Goal: Contribute content: Contribute content

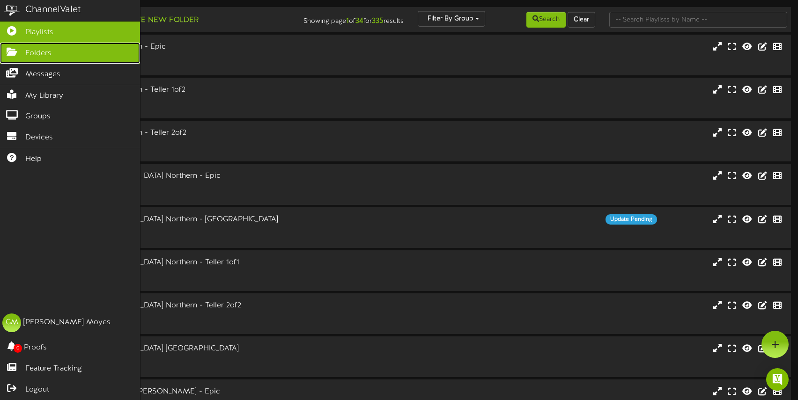
click at [15, 54] on icon at bounding box center [11, 50] width 23 height 7
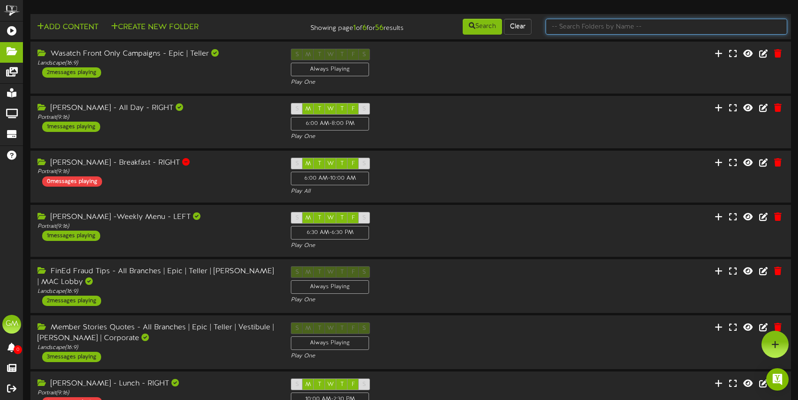
click at [592, 28] on input "text" at bounding box center [667, 27] width 242 height 16
type input "campaigns"
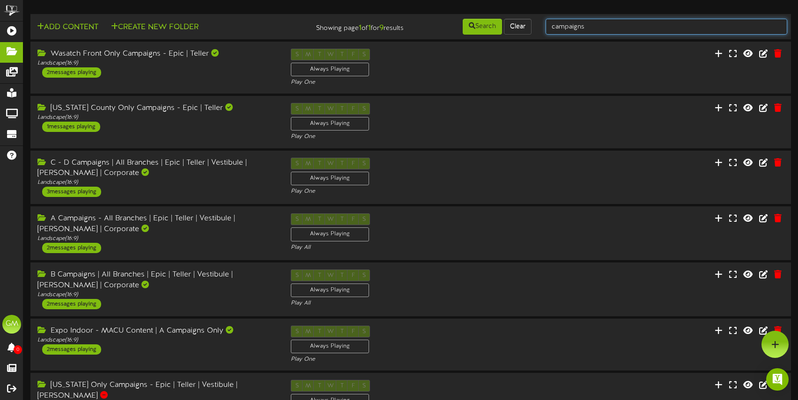
click at [599, 33] on input "campaigns" at bounding box center [667, 27] width 242 height 16
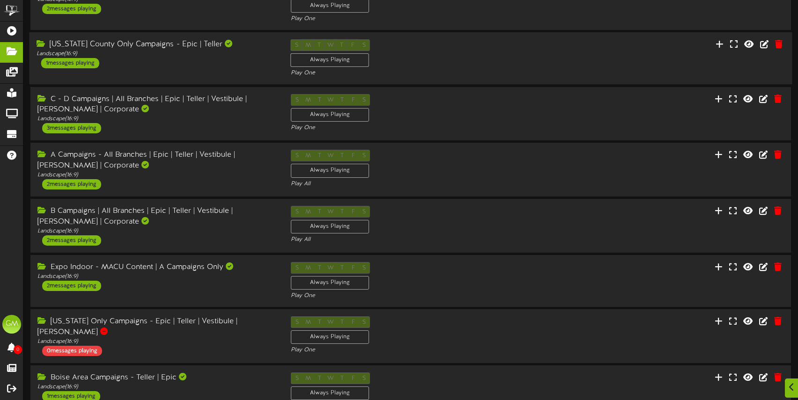
scroll to position [69, 0]
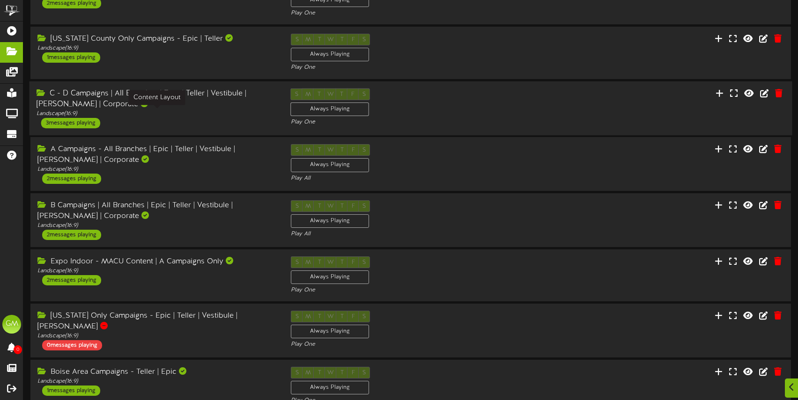
click at [180, 110] on div "Landscape ( 16:9 )" at bounding box center [157, 114] width 240 height 8
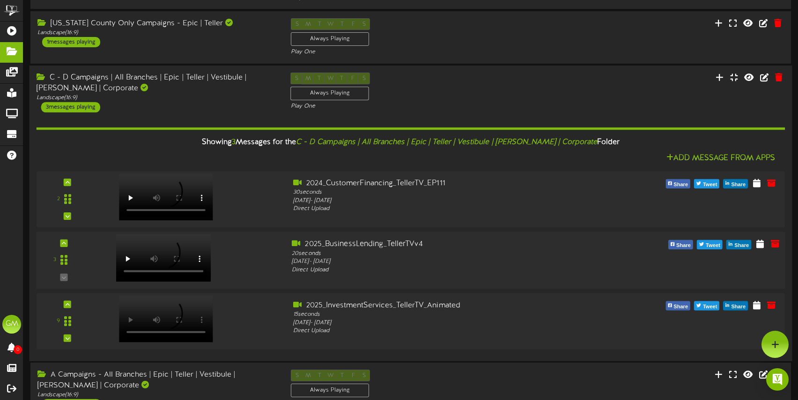
scroll to position [81, 0]
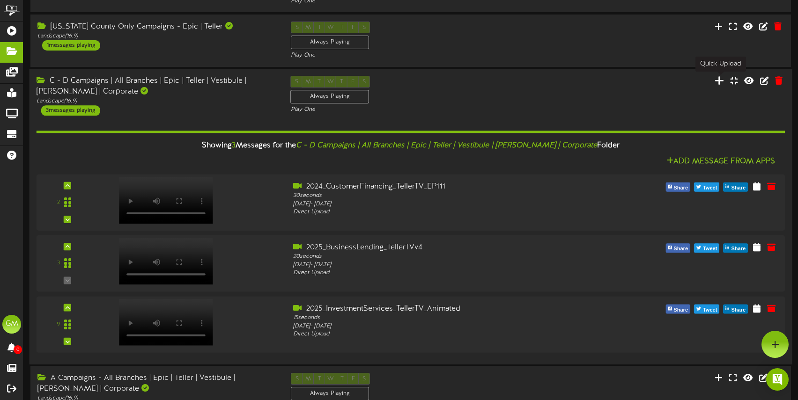
click at [720, 81] on icon at bounding box center [719, 80] width 9 height 10
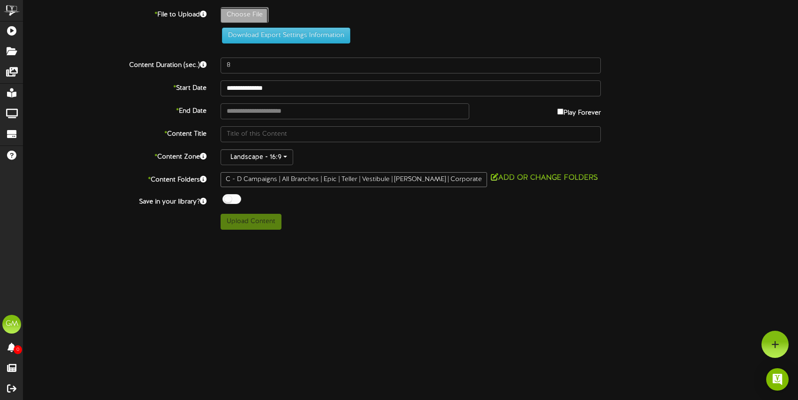
type input "**********"
type input "2025-GovernmentShutdown-TellerTV-1920x1080-TP"
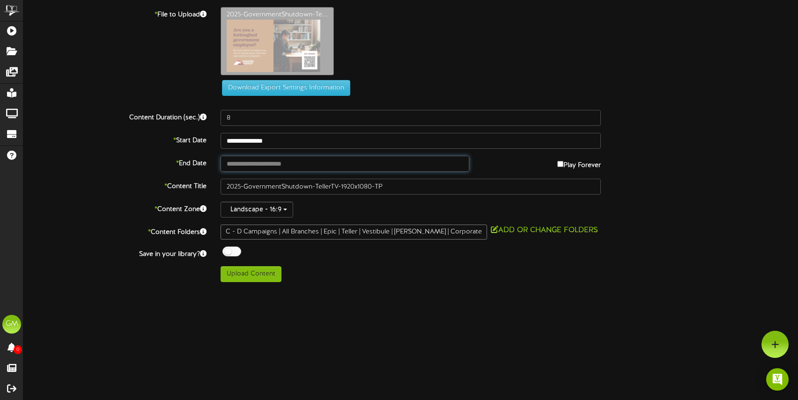
click at [293, 166] on input "text" at bounding box center [345, 164] width 249 height 16
click at [156, 289] on html "ChannelValet Playlists Folders Messages My Library Groups Devices Help [PERSON_…" at bounding box center [399, 144] width 798 height 289
click at [292, 167] on input "**********" at bounding box center [345, 164] width 249 height 16
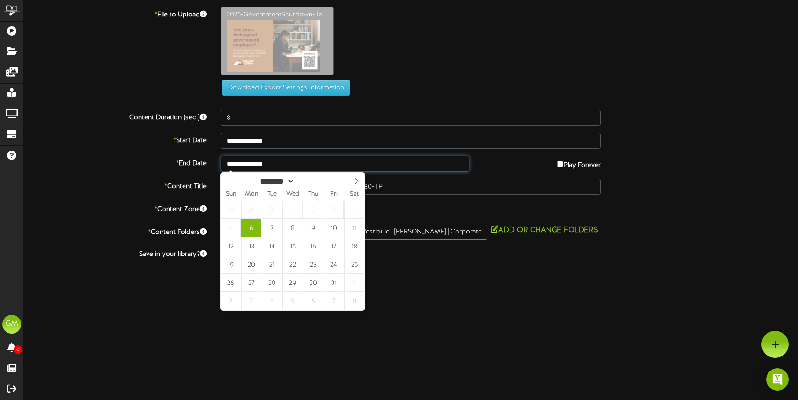
type input "**********"
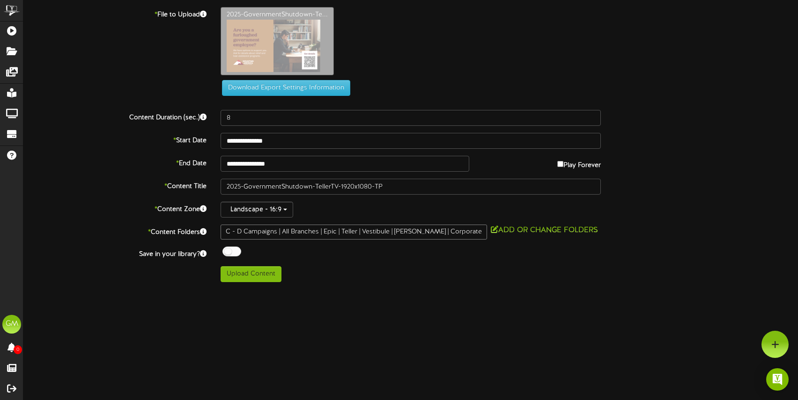
click at [331, 289] on html "ChannelValet Playlists Folders Messages My Library Groups Devices Help [PERSON_…" at bounding box center [399, 144] width 798 height 289
click at [251, 274] on button "Upload Content" at bounding box center [251, 274] width 61 height 16
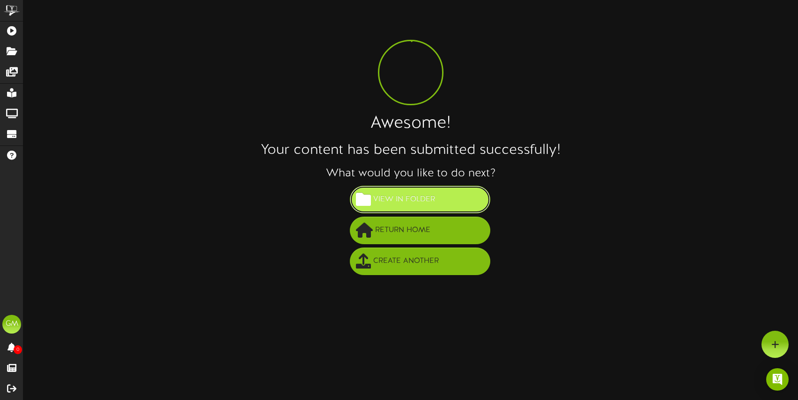
click at [428, 205] on span "View in Folder" at bounding box center [404, 199] width 66 height 15
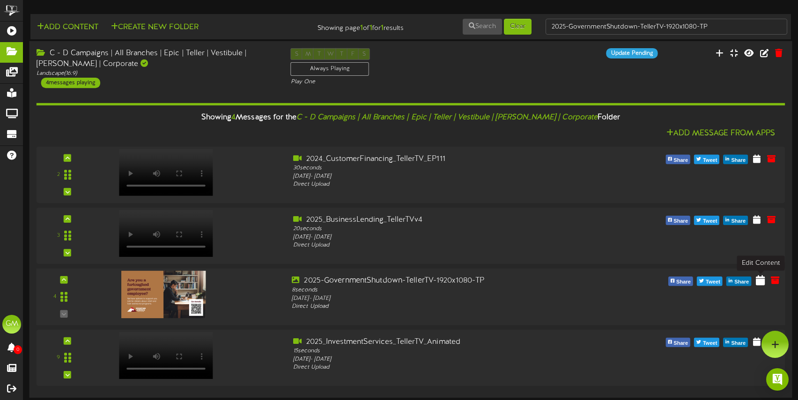
click at [763, 281] on icon at bounding box center [760, 280] width 9 height 10
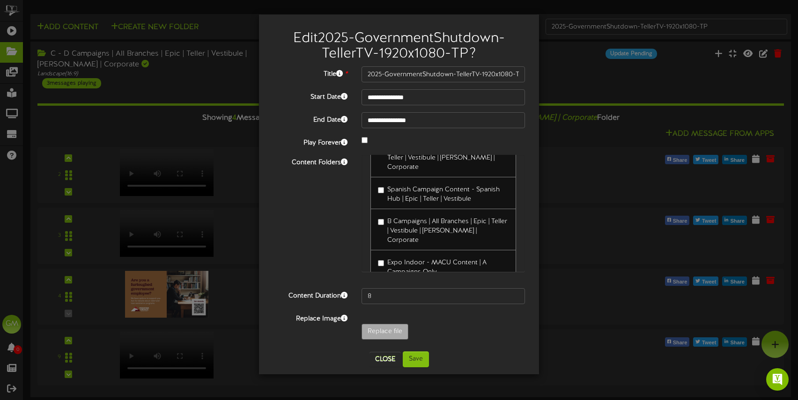
scroll to position [577, 0]
click at [419, 361] on button "Save" at bounding box center [416, 360] width 26 height 16
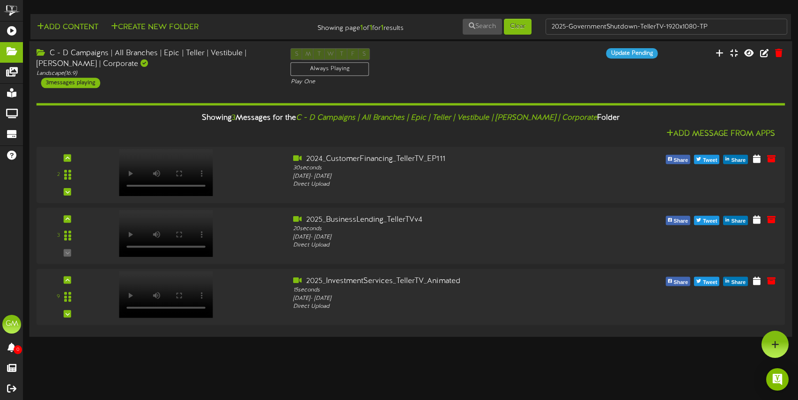
click at [209, 84] on div "C - D Campaigns | All Branches | Epic | Teller | Vestibule | [PERSON_NAME] | Co…" at bounding box center [156, 68] width 254 height 40
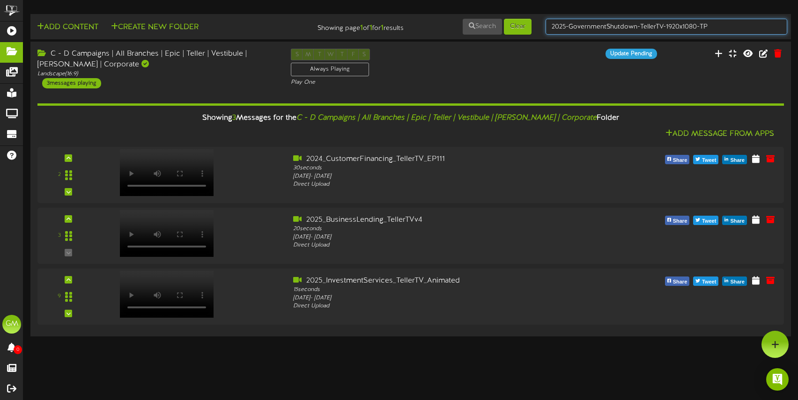
click at [608, 28] on input "2025-GovernmentShutdown-TellerTV-1920x1080-TP" at bounding box center [667, 27] width 242 height 16
type input "campaigns"
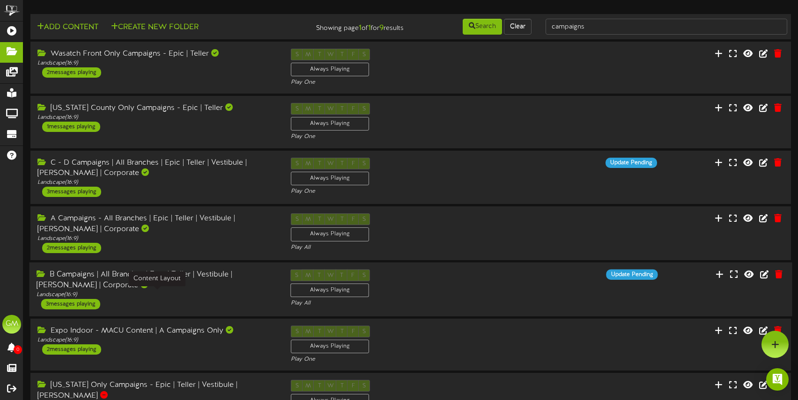
click at [195, 292] on div "Landscape ( 16:9 )" at bounding box center [157, 295] width 240 height 8
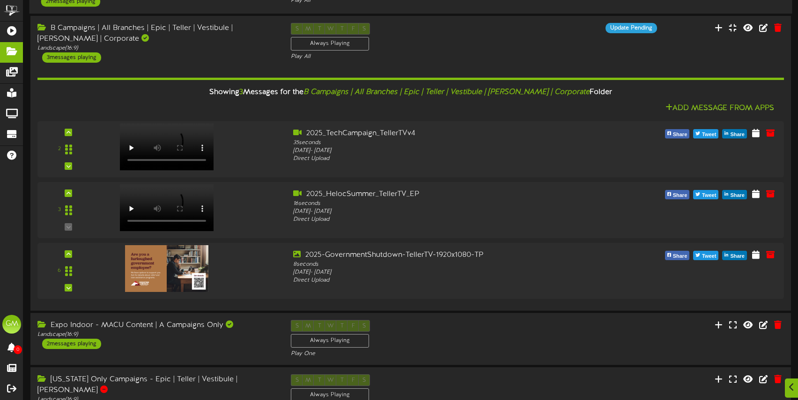
scroll to position [248, 0]
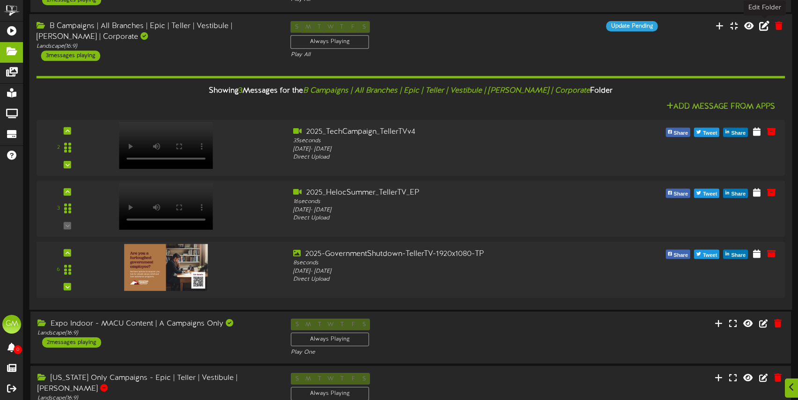
click at [768, 25] on icon at bounding box center [764, 26] width 10 height 10
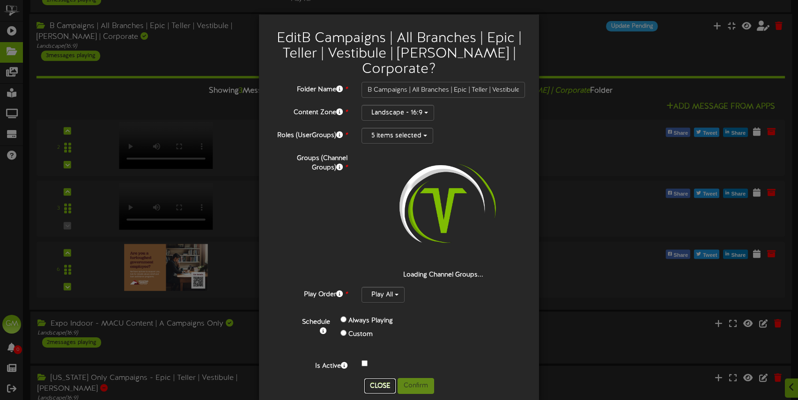
click at [379, 379] on button "Close" at bounding box center [379, 386] width 31 height 15
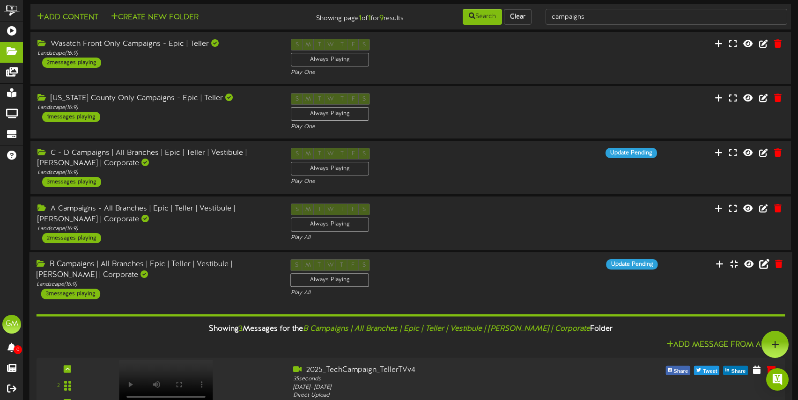
scroll to position [0, 0]
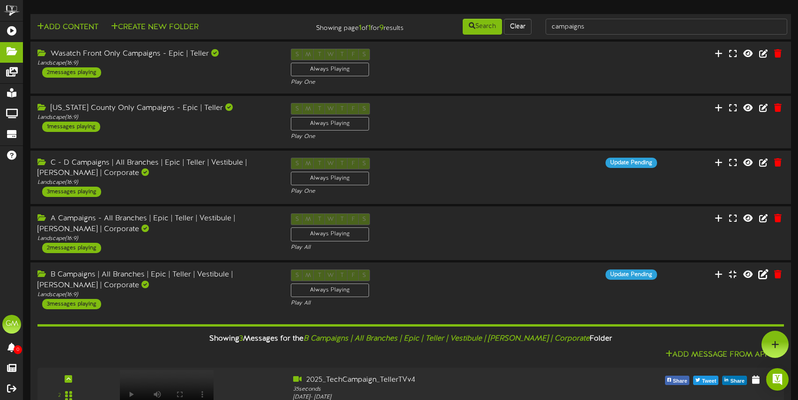
click at [530, 285] on div "S M T W T F S Always Playing Play All" at bounding box center [410, 289] width 253 height 38
